Goal: Task Accomplishment & Management: Use online tool/utility

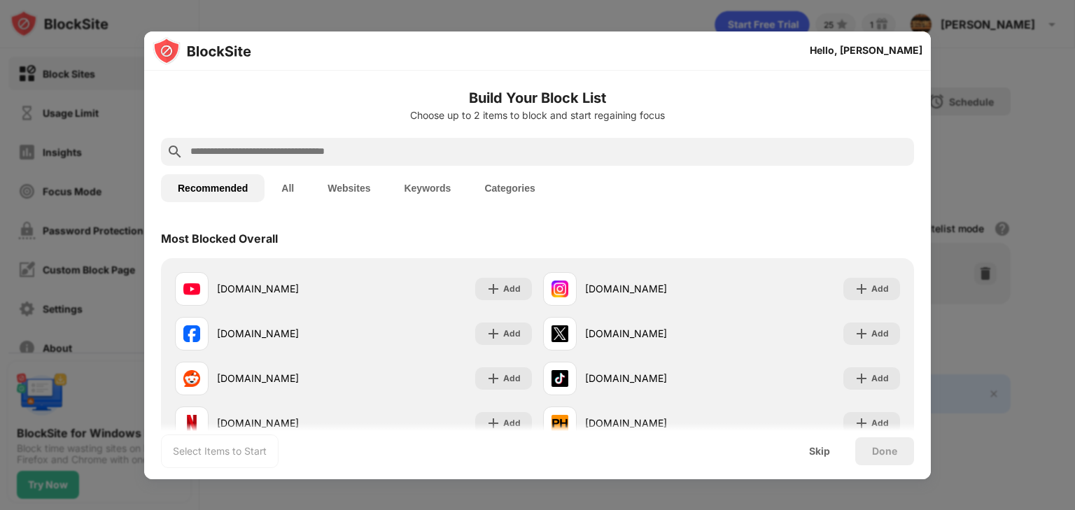
click at [341, 189] on button "Websites" at bounding box center [349, 188] width 76 height 28
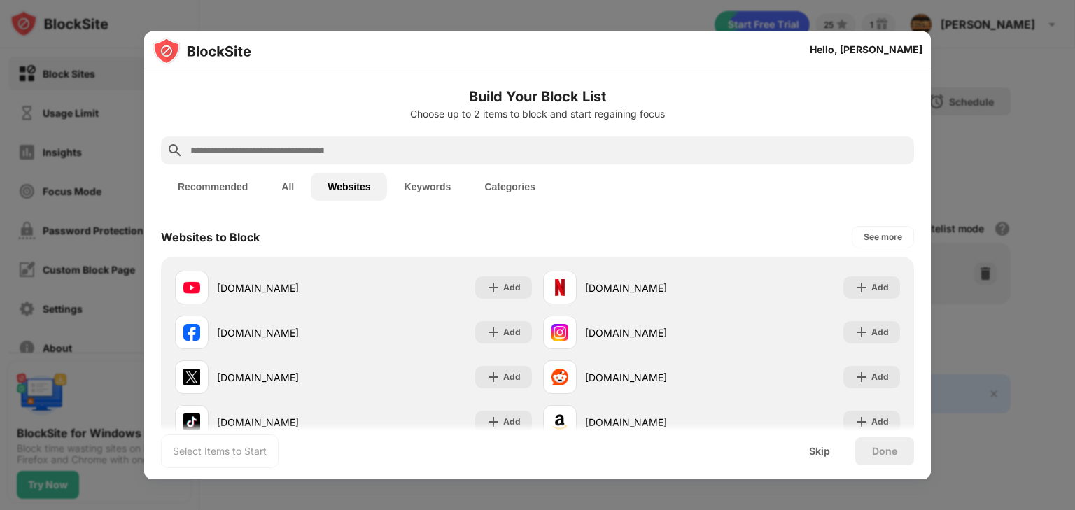
click at [440, 190] on button "Keywords" at bounding box center [427, 187] width 80 height 28
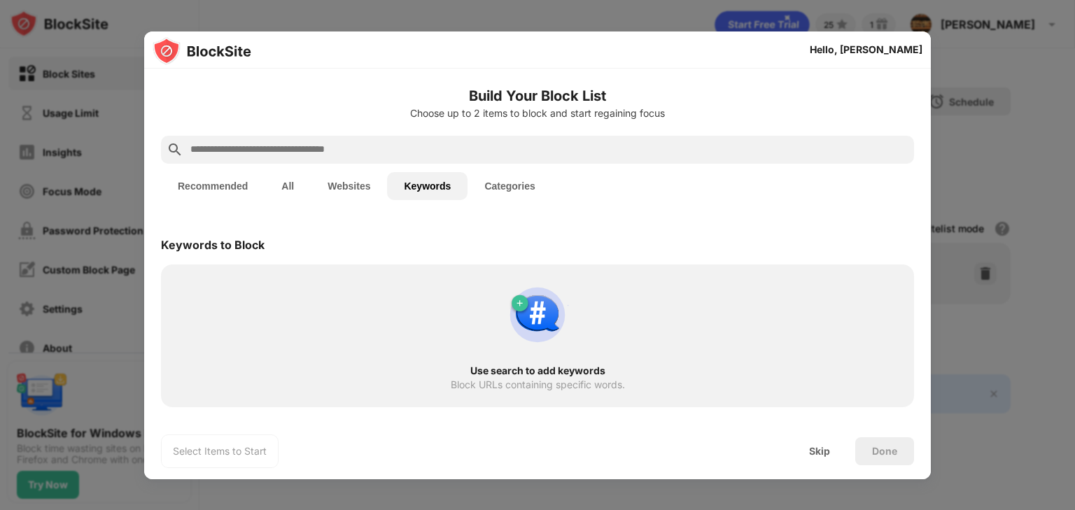
click at [517, 188] on button "Categories" at bounding box center [509, 186] width 84 height 28
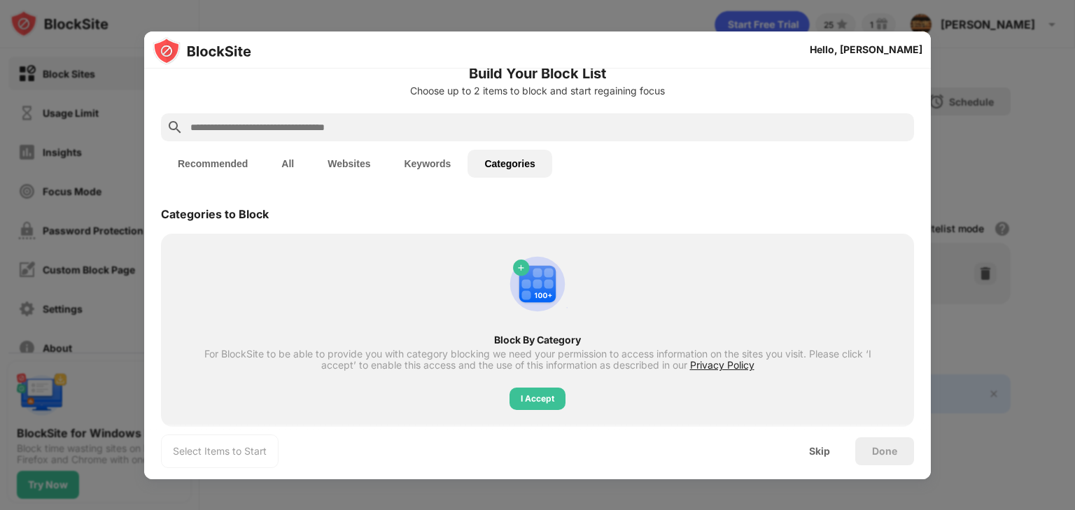
scroll to position [42, 0]
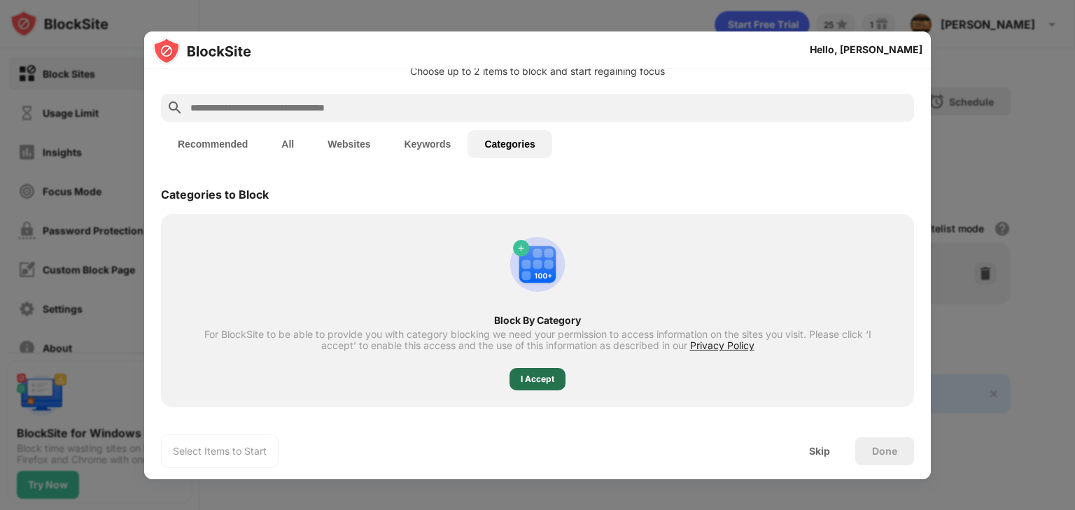
click at [542, 381] on div "I Accept" at bounding box center [538, 379] width 34 height 14
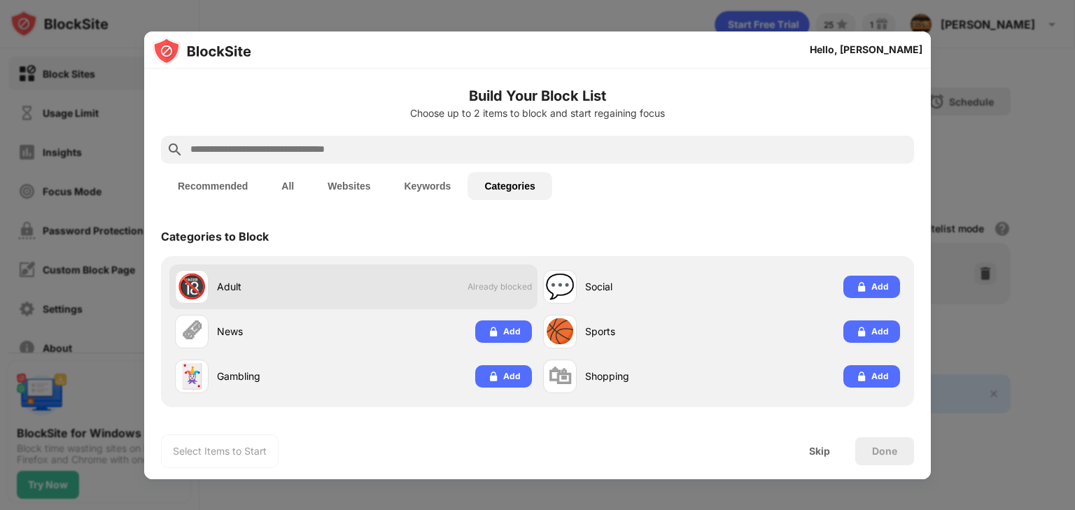
click at [193, 287] on div "🔞" at bounding box center [191, 286] width 29 height 29
click at [384, 300] on div "🔞 Adult Already blocked" at bounding box center [353, 287] width 368 height 45
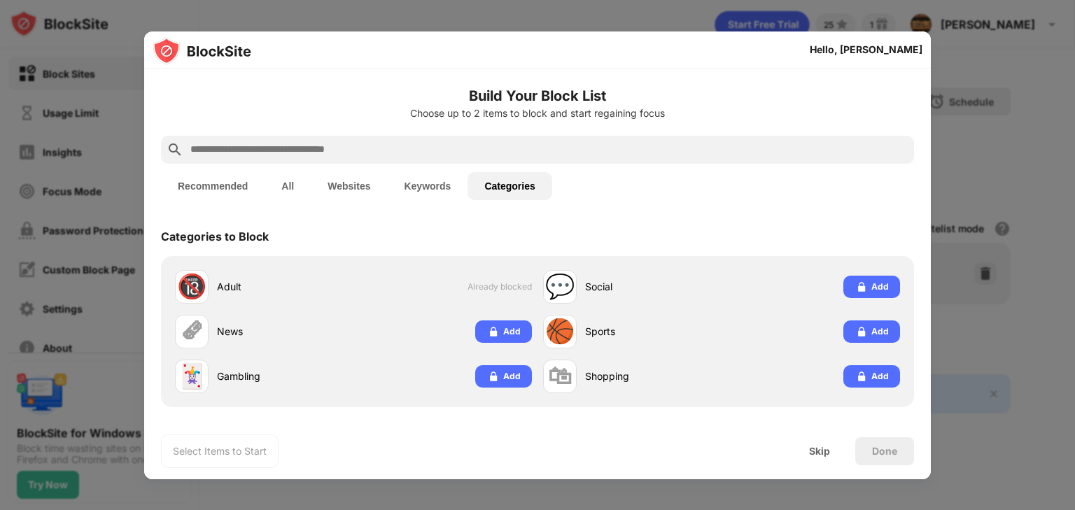
click at [876, 451] on div "Done" at bounding box center [884, 451] width 25 height 11
click at [829, 452] on div "Skip" at bounding box center [819, 451] width 21 height 11
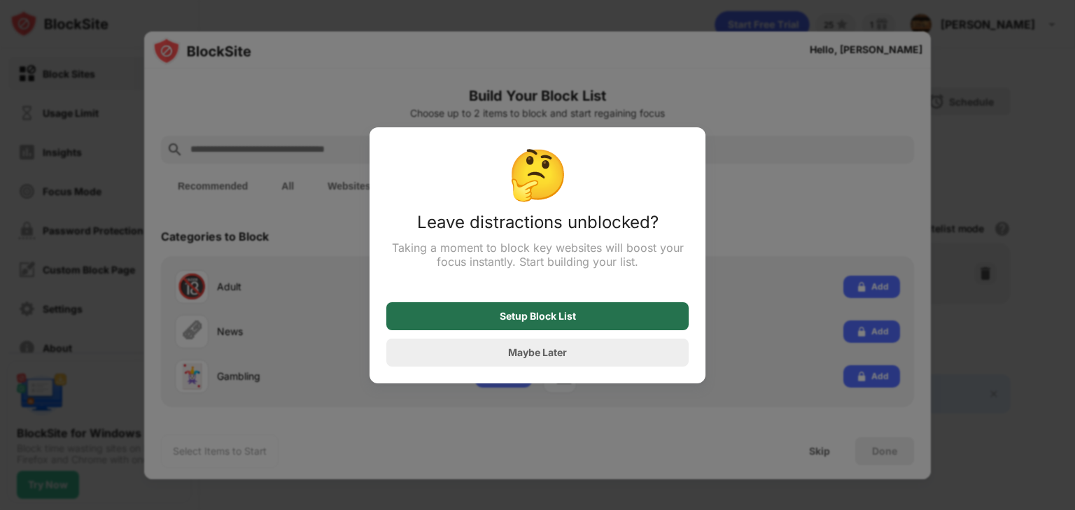
click at [538, 320] on div "Setup Block List" at bounding box center [538, 316] width 76 height 11
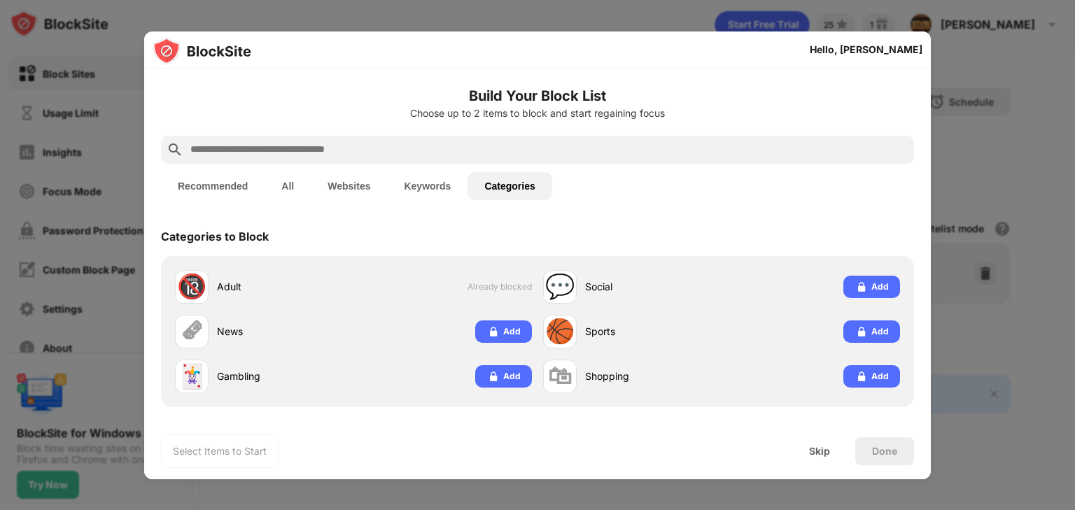
click at [432, 182] on button "Keywords" at bounding box center [427, 186] width 80 height 28
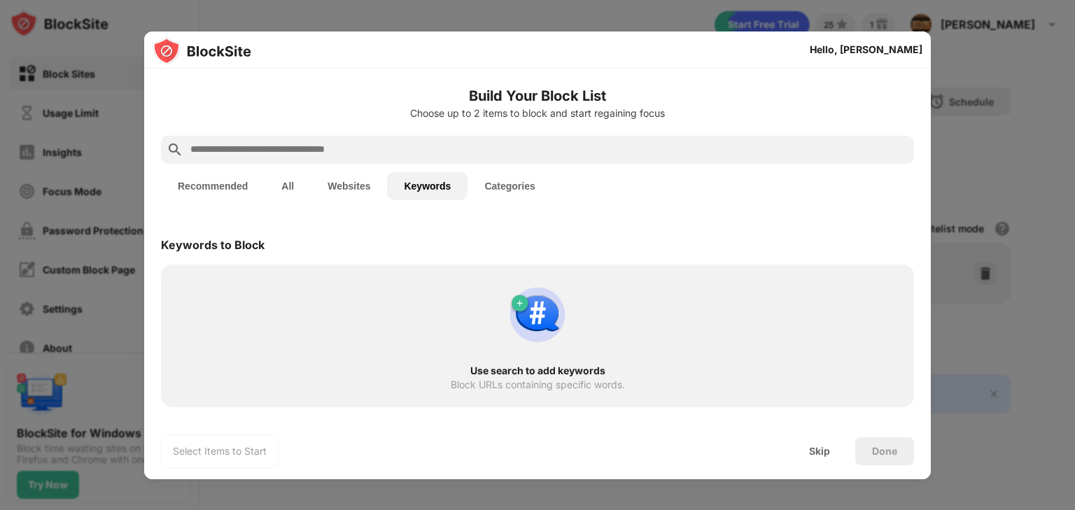
click at [334, 186] on button "Websites" at bounding box center [349, 186] width 76 height 28
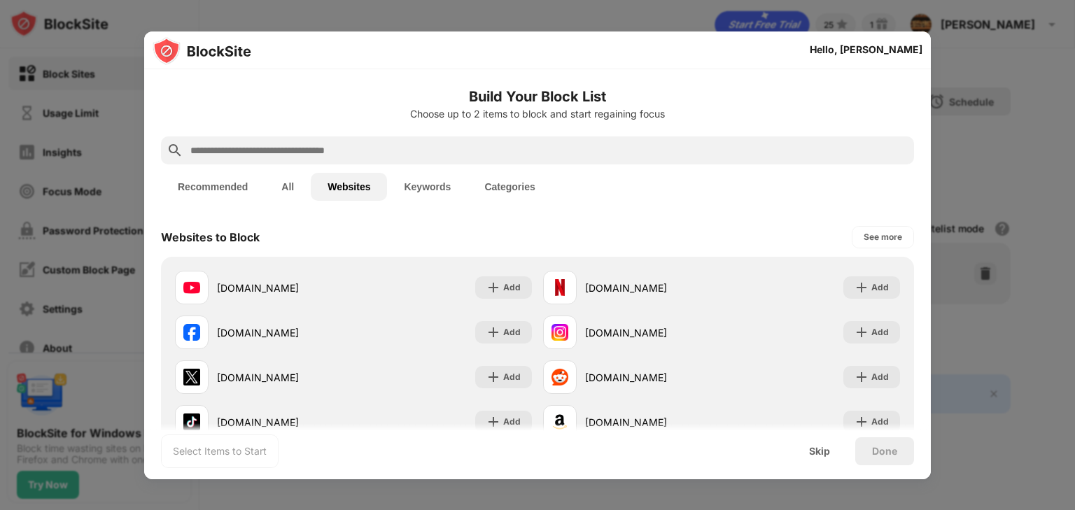
click at [288, 186] on button "All" at bounding box center [288, 187] width 46 height 28
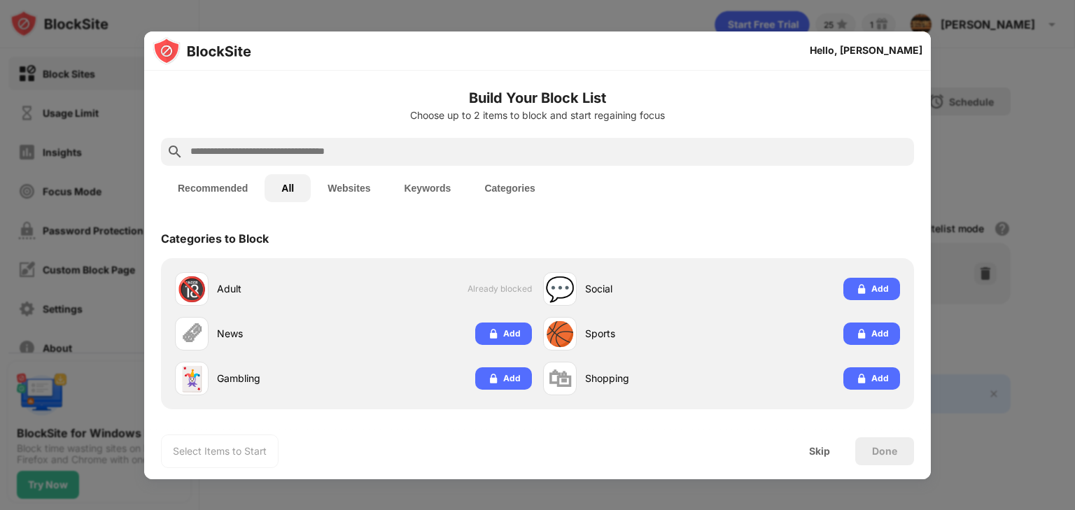
click at [218, 187] on button "Recommended" at bounding box center [213, 188] width 104 height 28
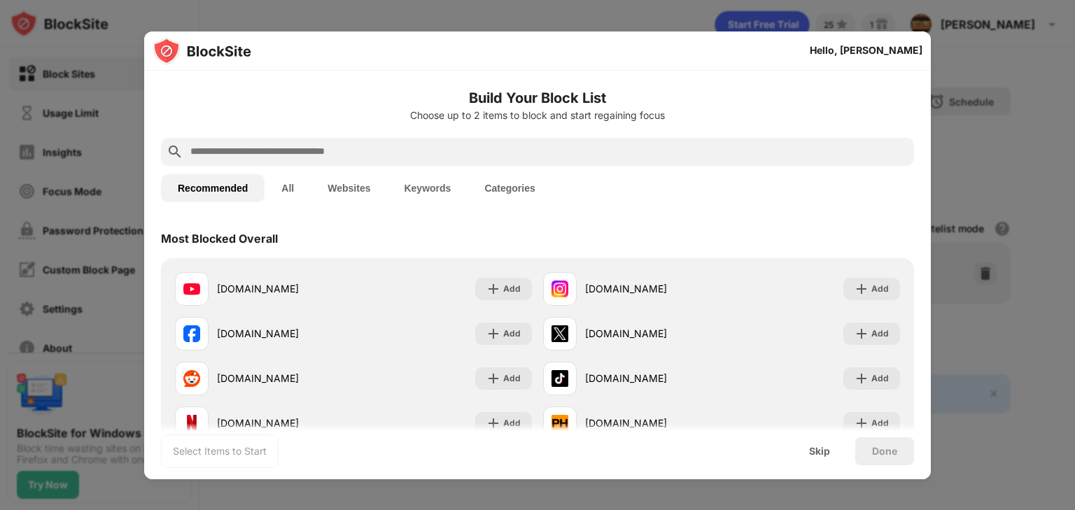
click at [286, 186] on button "All" at bounding box center [288, 188] width 46 height 28
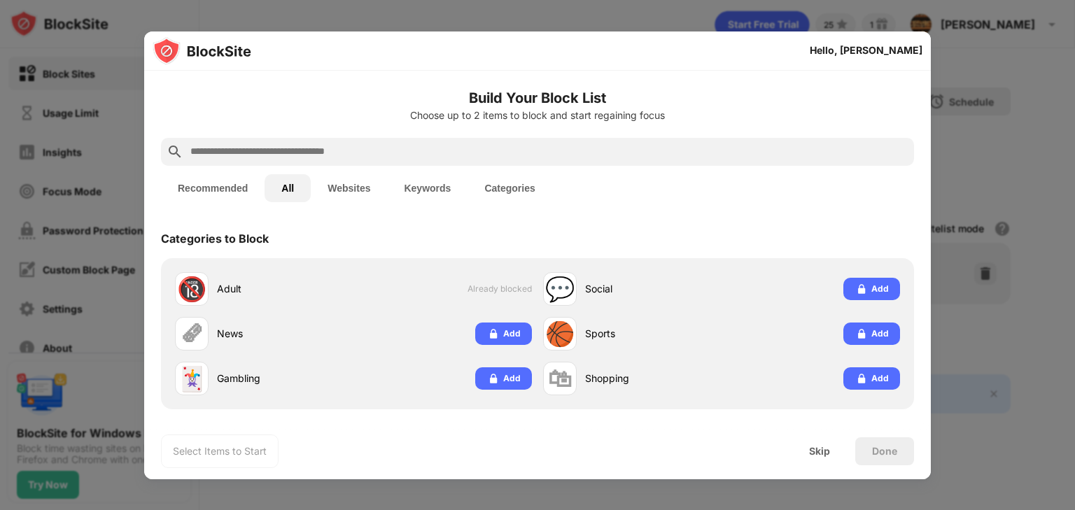
click at [210, 189] on button "Recommended" at bounding box center [213, 188] width 104 height 28
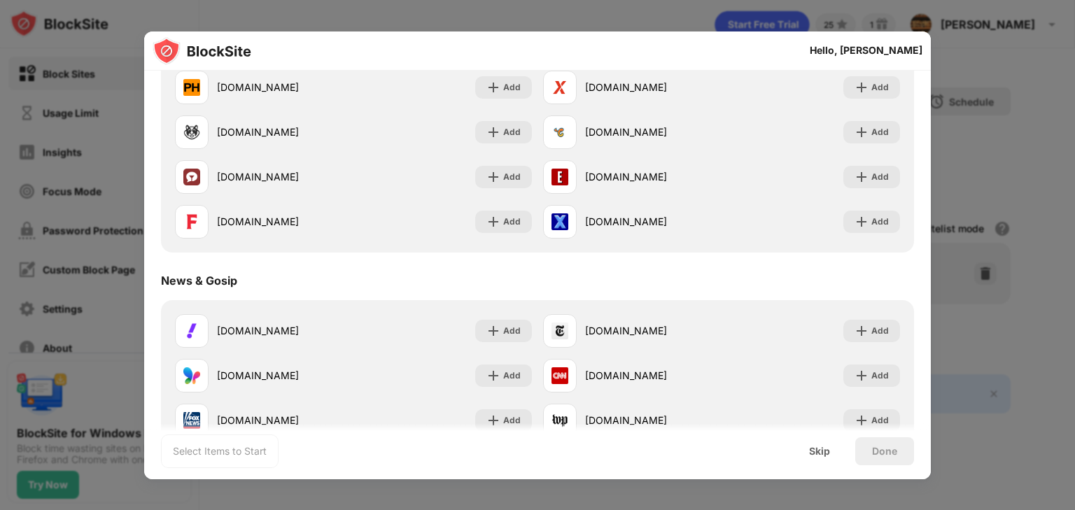
scroll to position [1008, 0]
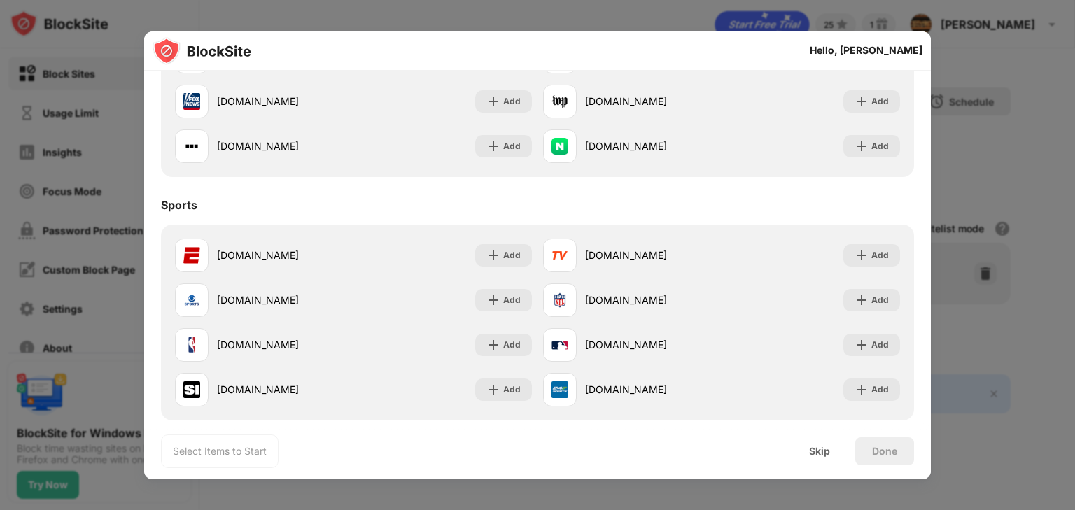
click at [885, 458] on div "Done" at bounding box center [884, 451] width 59 height 28
click at [822, 453] on div "Skip" at bounding box center [819, 451] width 21 height 11
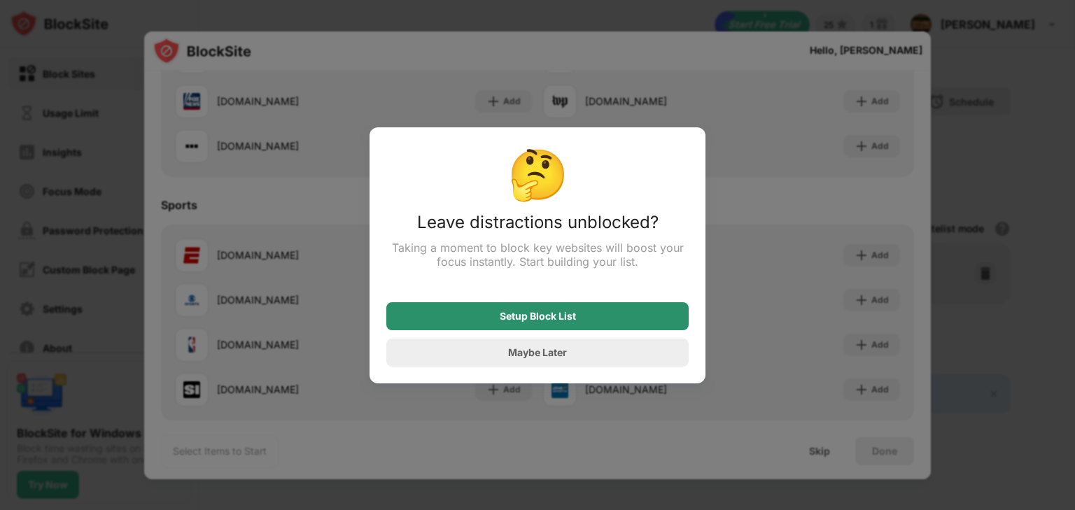
click at [540, 315] on div "Setup Block List" at bounding box center [538, 316] width 76 height 11
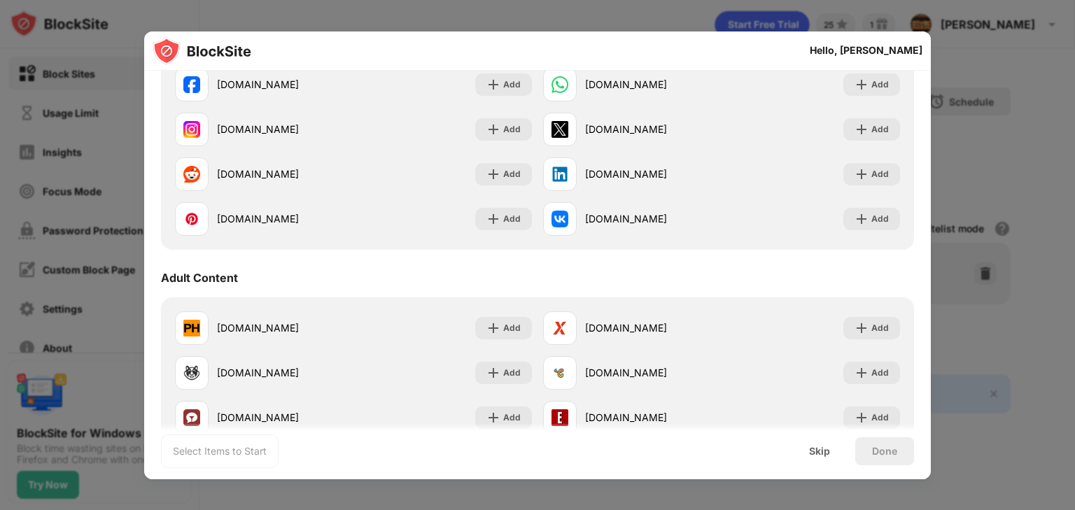
scroll to position [0, 0]
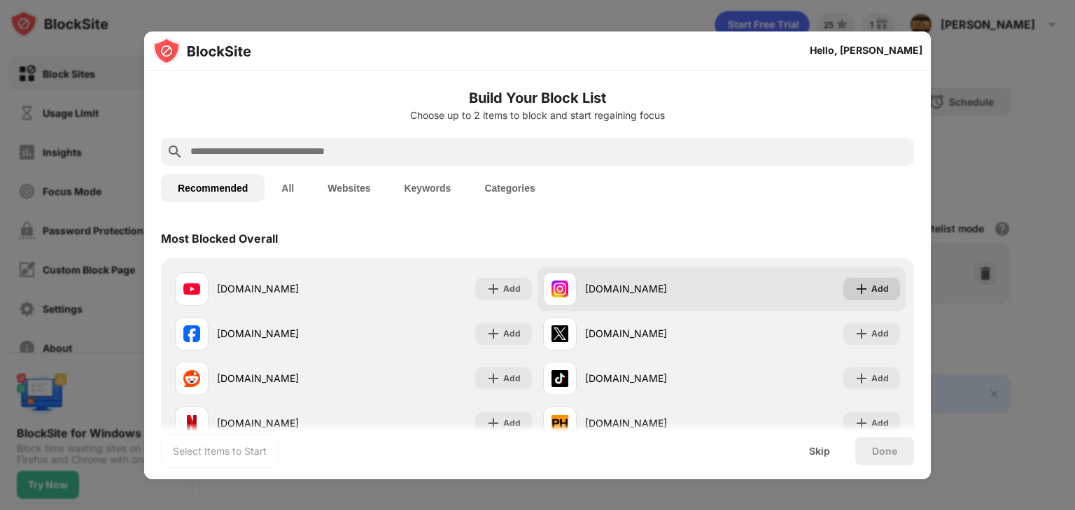
click at [873, 288] on div "Add" at bounding box center [879, 289] width 17 height 14
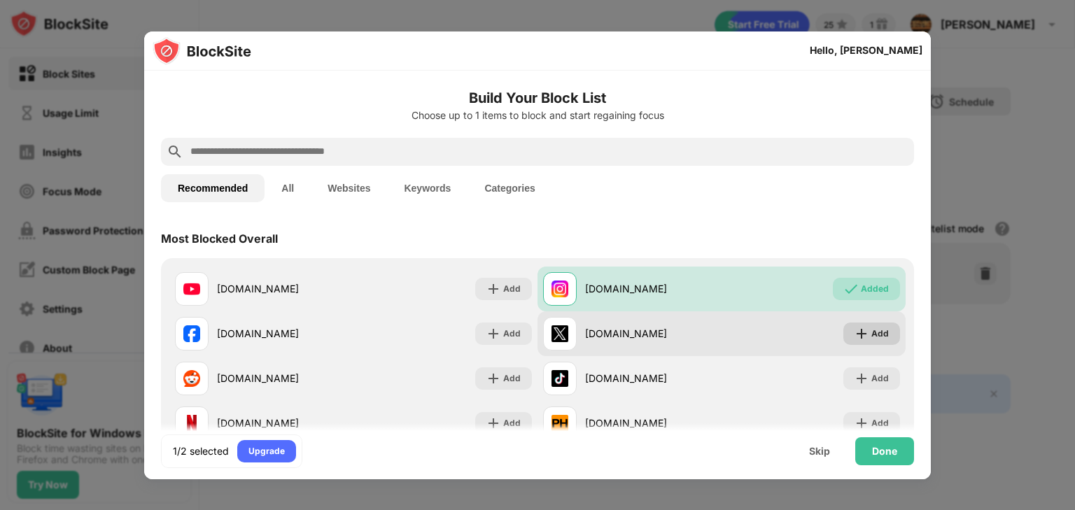
click at [871, 339] on div "Add" at bounding box center [879, 334] width 17 height 14
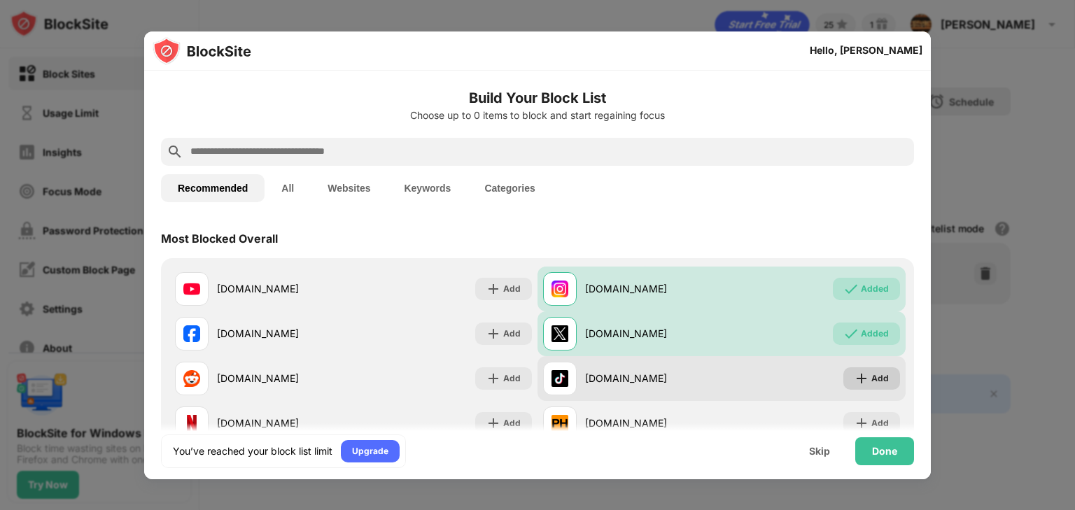
click at [878, 378] on div "Add" at bounding box center [879, 379] width 17 height 14
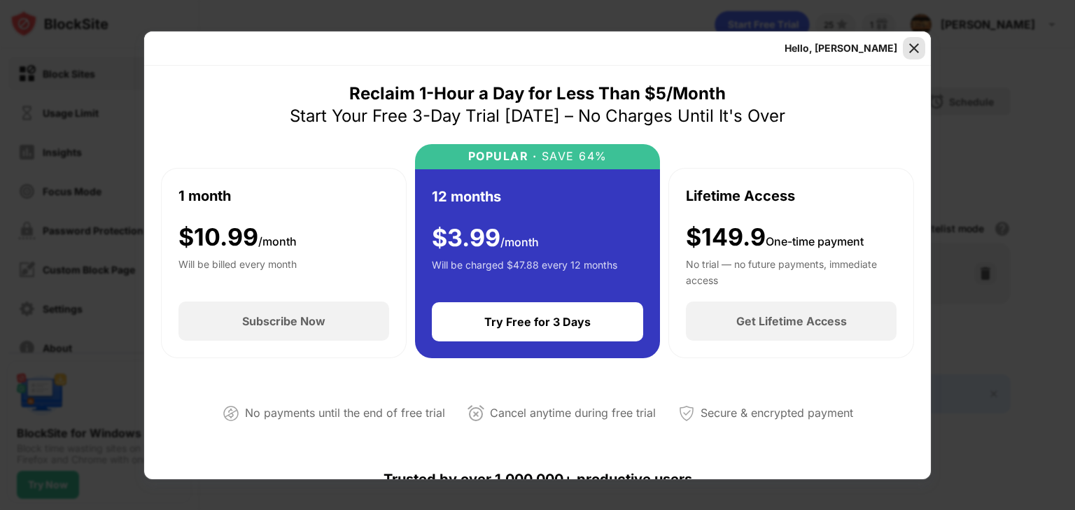
click at [915, 48] on img at bounding box center [914, 48] width 14 height 14
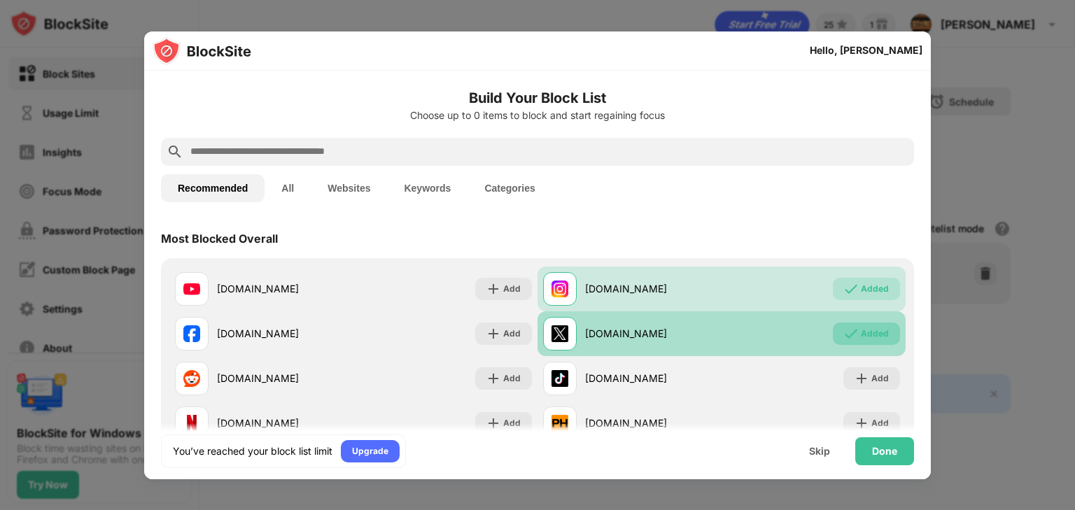
click at [861, 338] on div "Added" at bounding box center [875, 334] width 28 height 14
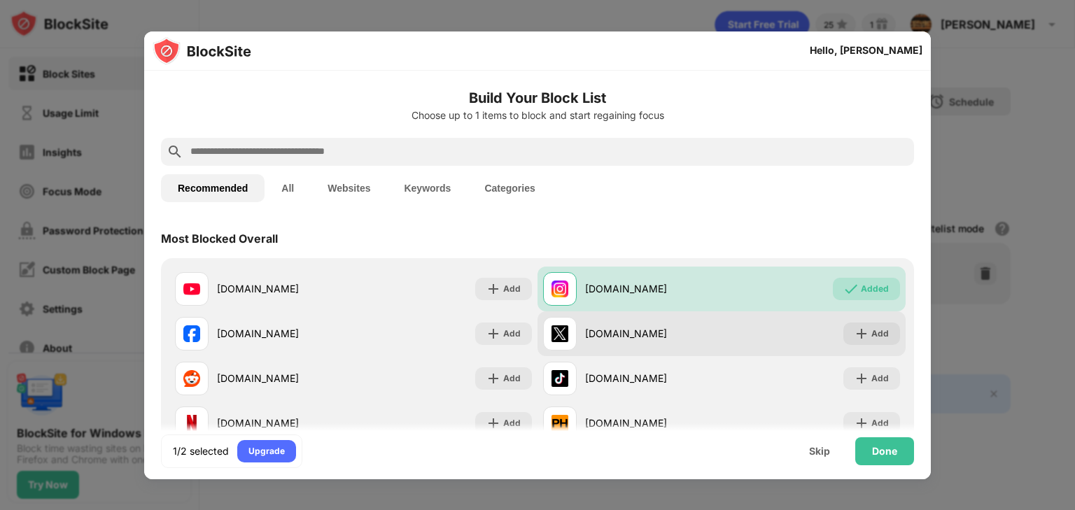
scroll to position [112, 0]
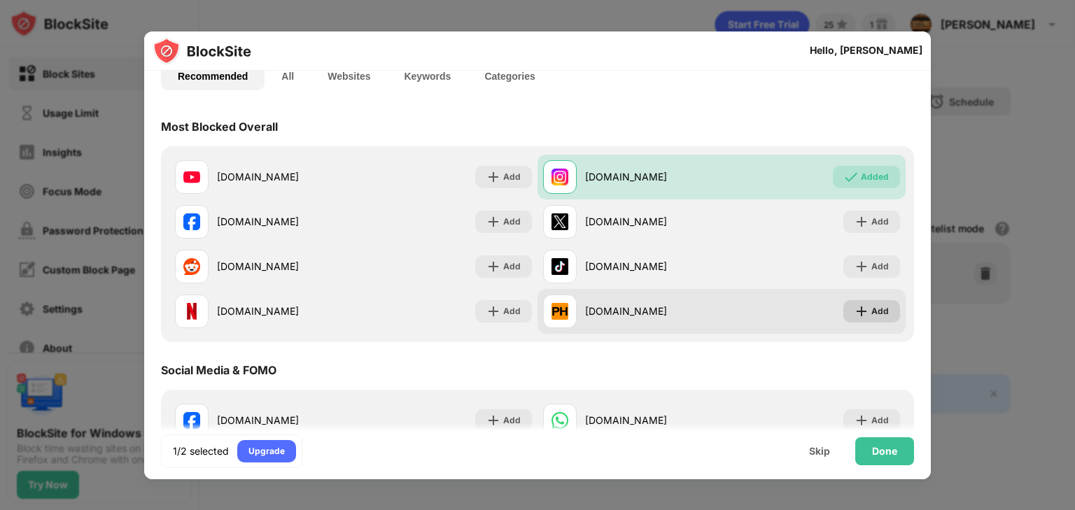
click at [871, 309] on div "Add" at bounding box center [879, 311] width 17 height 14
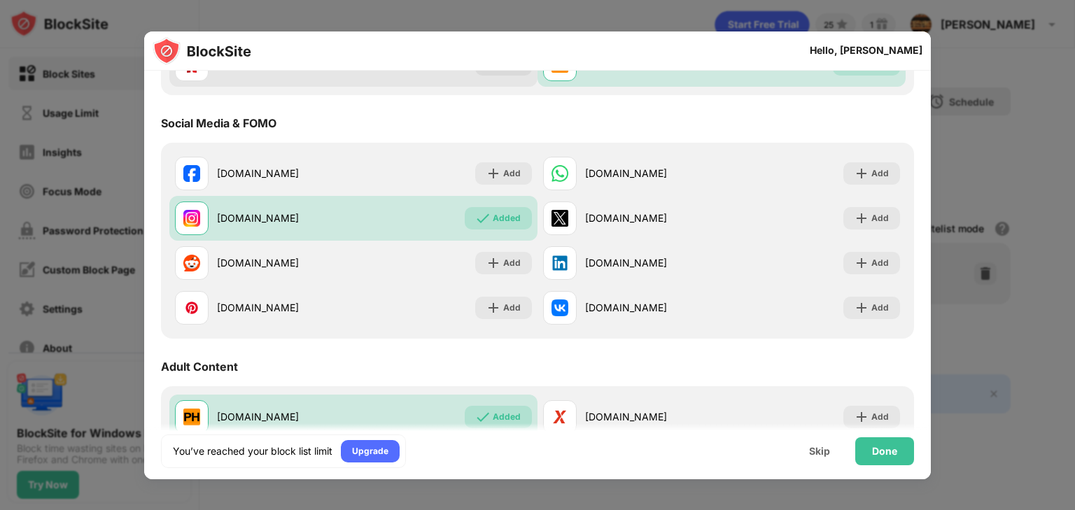
scroll to position [560, 0]
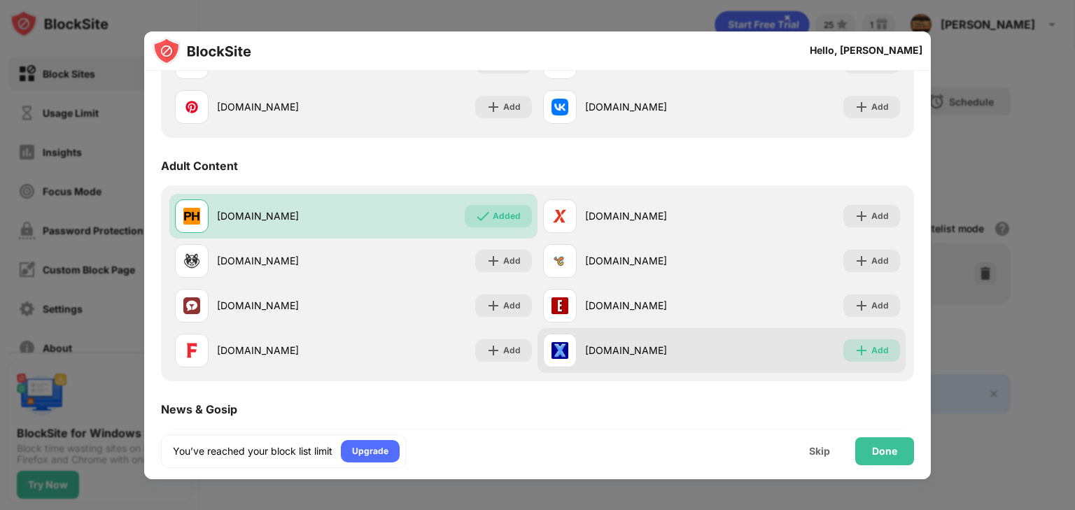
click at [879, 346] on div "Add" at bounding box center [879, 351] width 17 height 14
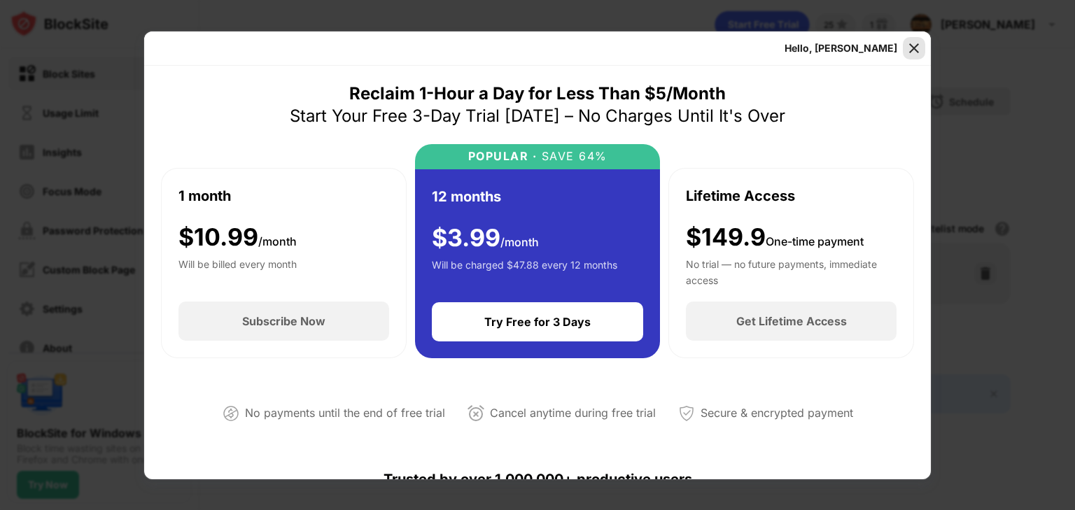
click at [910, 43] on img at bounding box center [914, 48] width 14 height 14
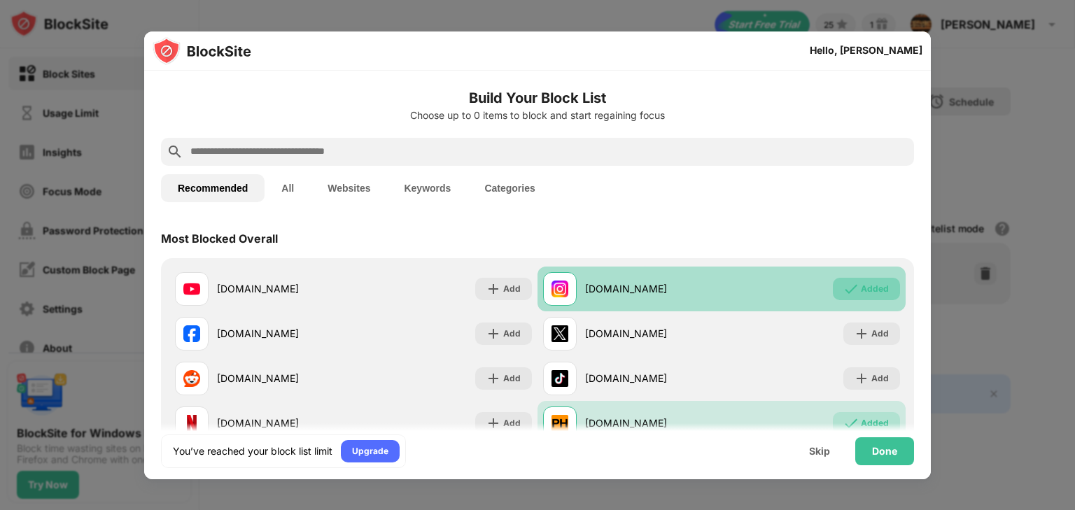
click at [873, 289] on div "Added" at bounding box center [875, 289] width 28 height 14
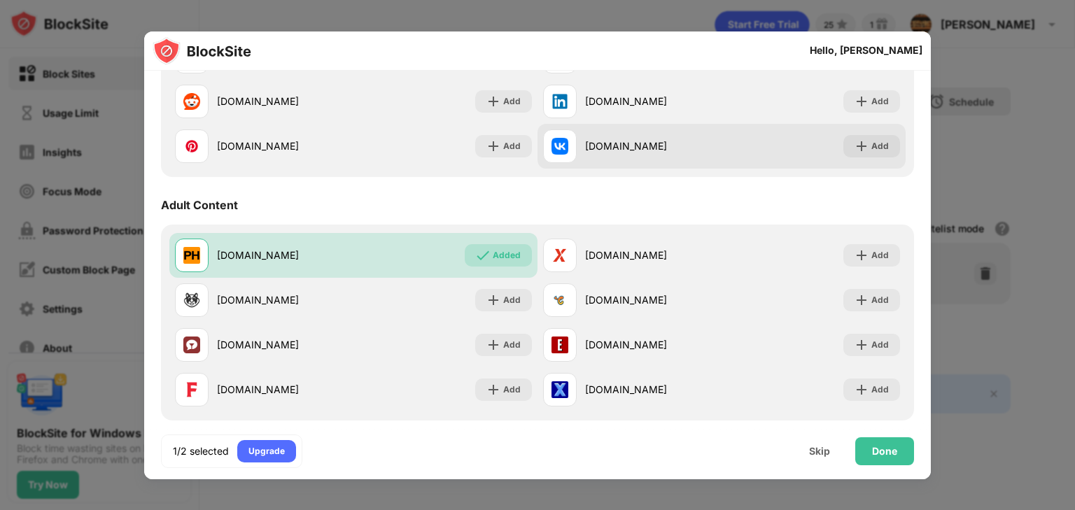
scroll to position [560, 0]
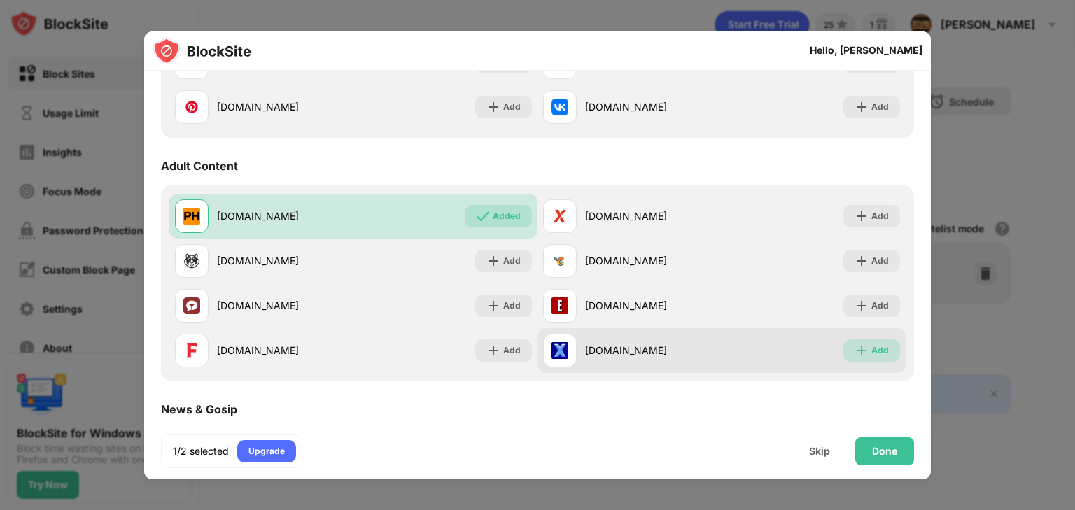
click at [873, 349] on div "Add" at bounding box center [879, 351] width 17 height 14
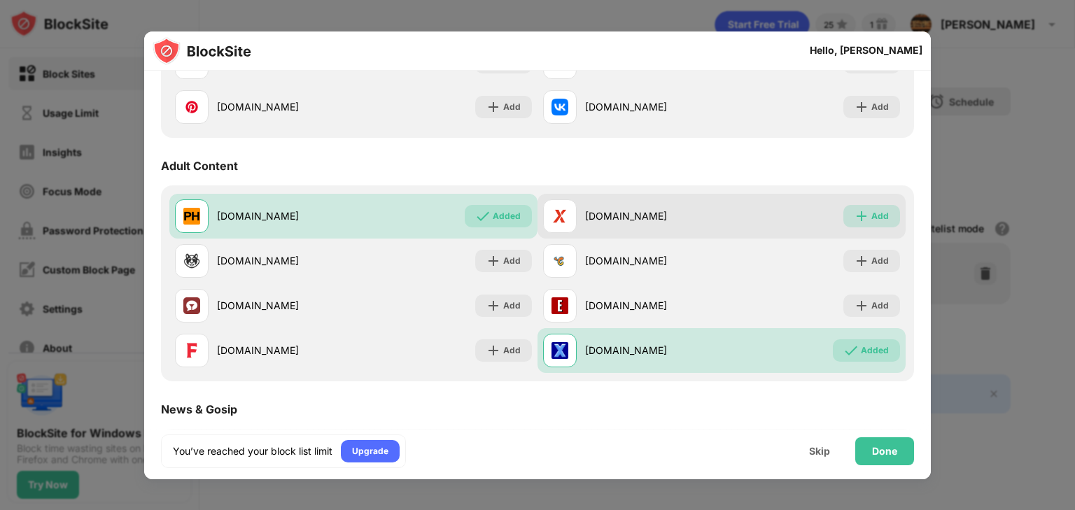
click at [854, 220] on img at bounding box center [861, 216] width 14 height 14
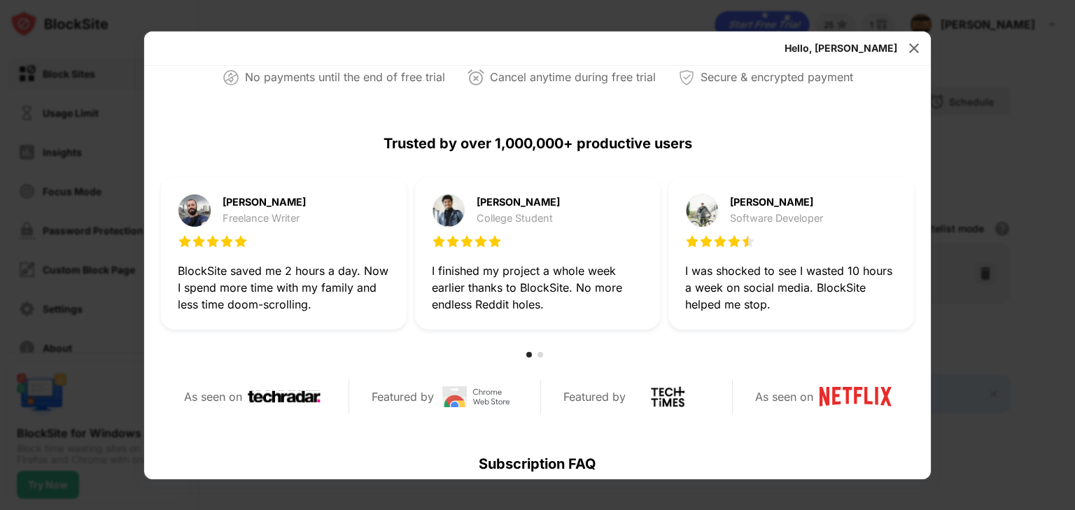
scroll to position [665, 0]
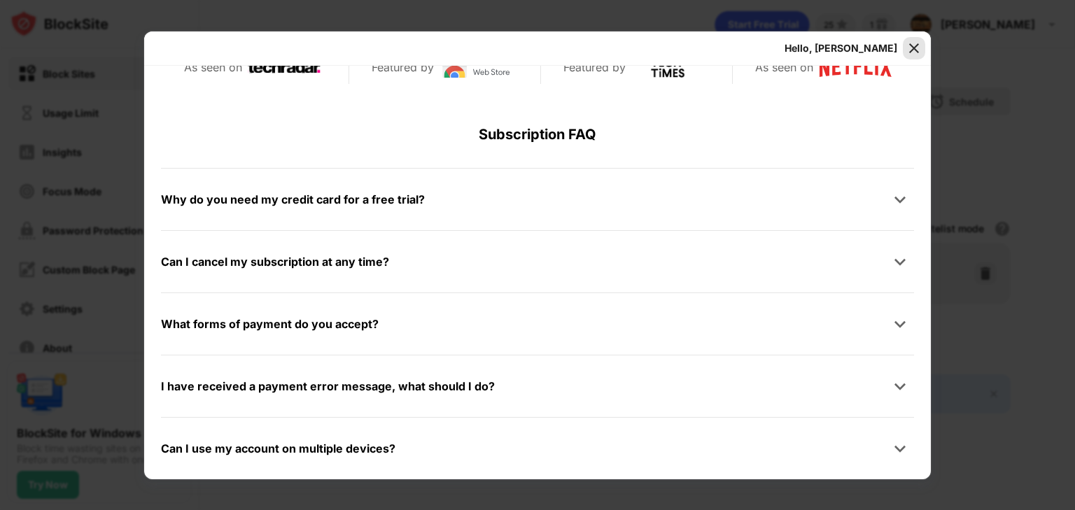
click at [915, 48] on img at bounding box center [914, 48] width 14 height 14
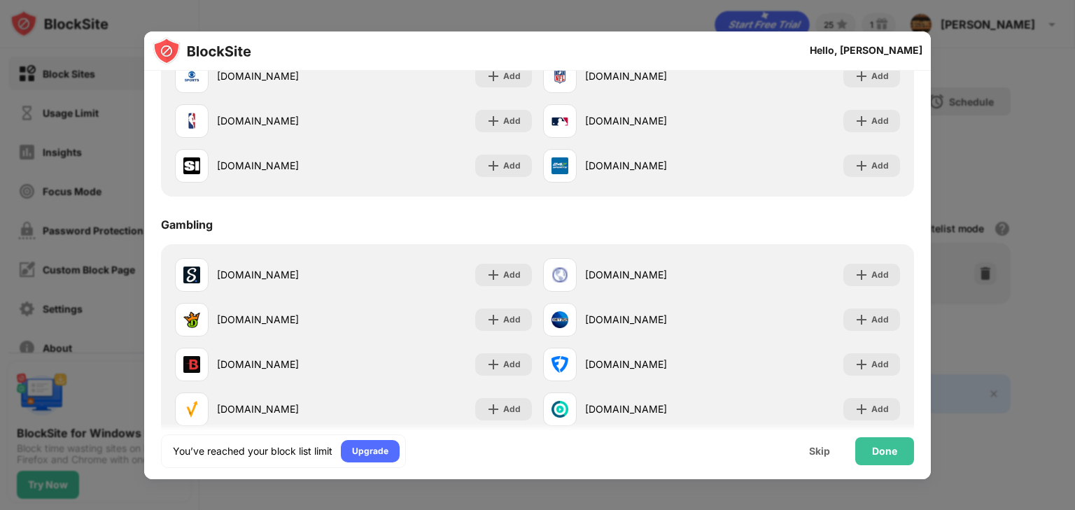
scroll to position [1506, 0]
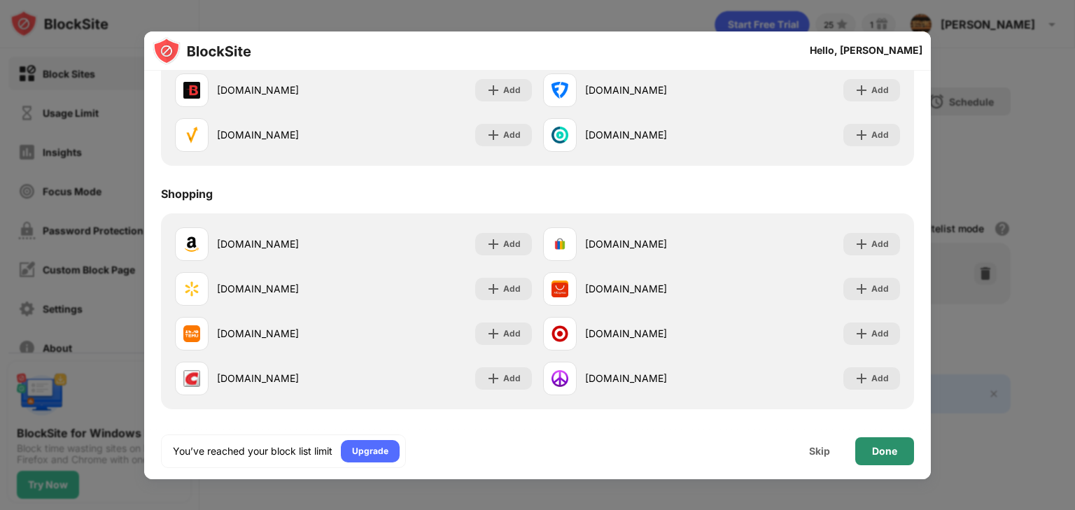
click at [889, 451] on div "Done" at bounding box center [884, 451] width 25 height 11
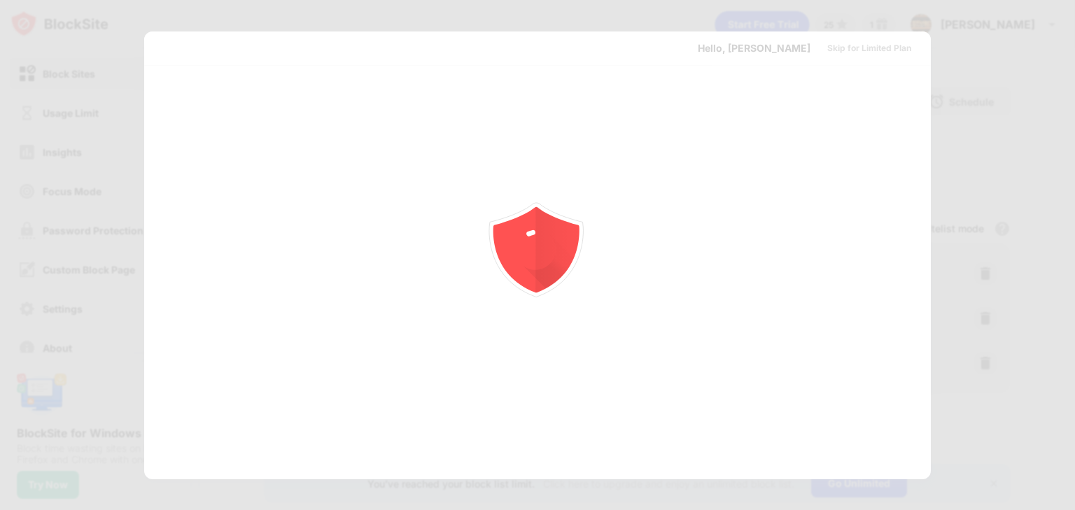
scroll to position [0, 0]
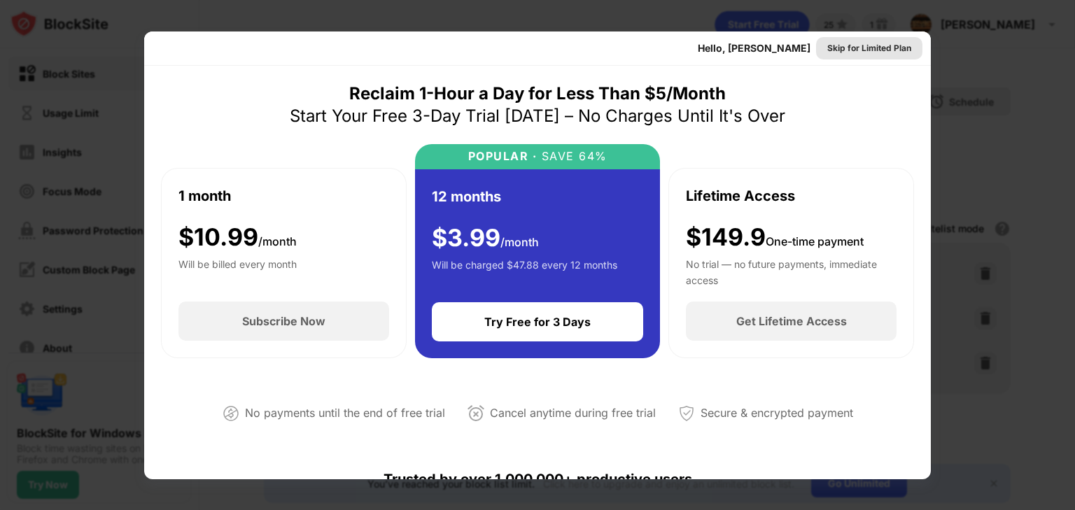
click at [864, 48] on div "Skip for Limited Plan" at bounding box center [869, 48] width 84 height 14
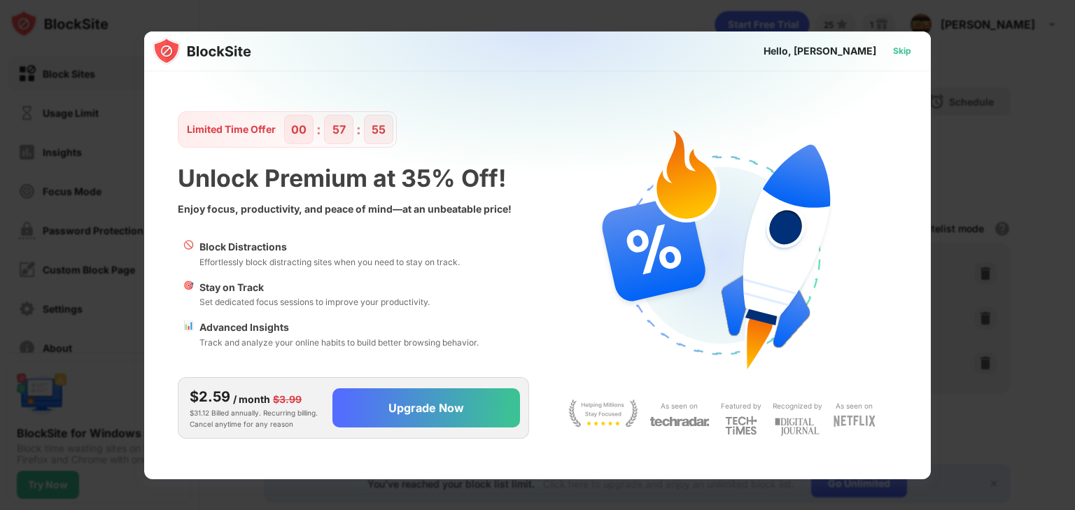
click at [902, 52] on div "Skip" at bounding box center [902, 51] width 18 height 14
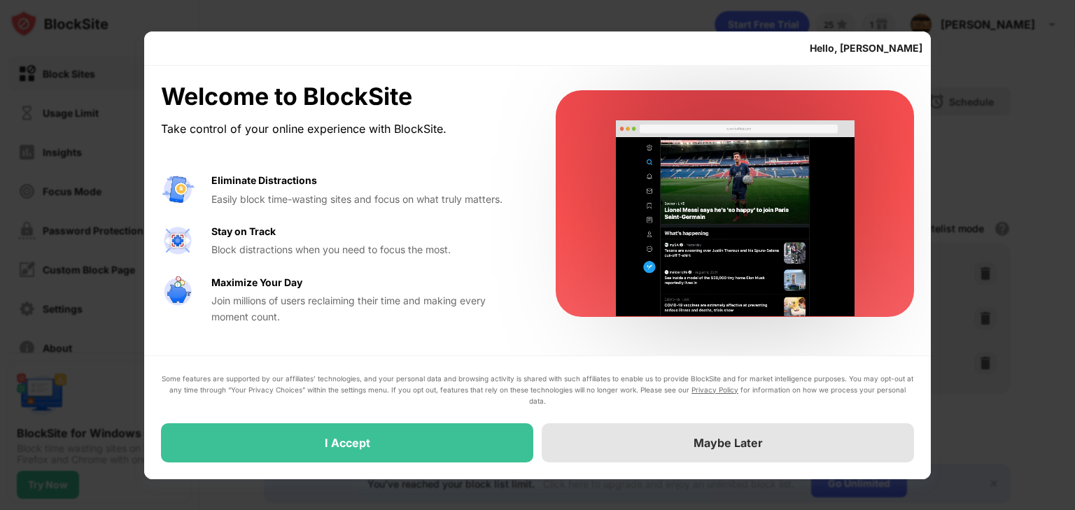
click at [715, 445] on div "Maybe Later" at bounding box center [727, 443] width 69 height 14
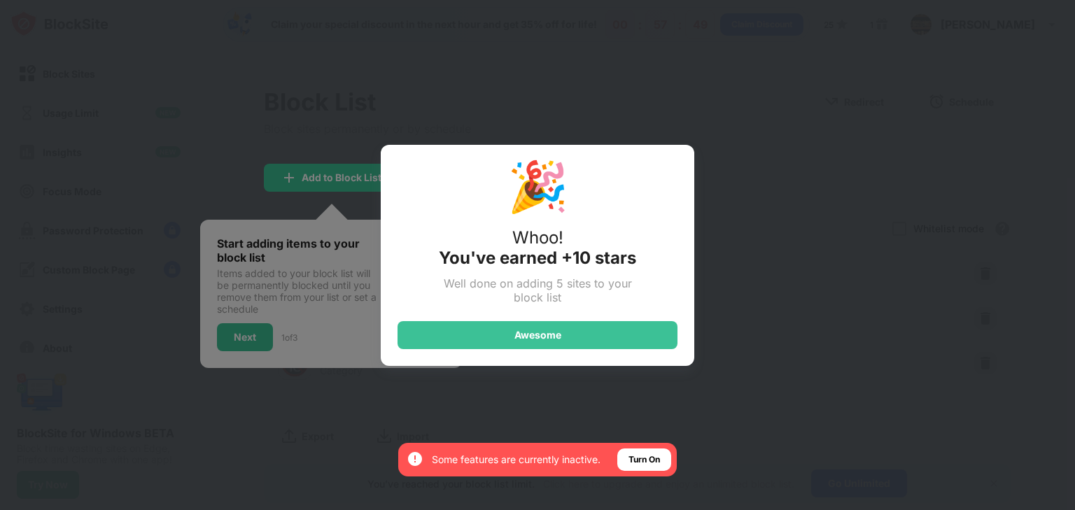
click at [754, 430] on div "🎉 Whoo! You've earned +10 stars Well done on adding 5 sites to your block list …" at bounding box center [537, 255] width 1075 height 510
click at [178, 111] on div "🎉 Whoo! You've earned +10 stars Well done on adding 5 sites to your block list …" at bounding box center [537, 255] width 1075 height 510
